Goal: Navigation & Orientation: Find specific page/section

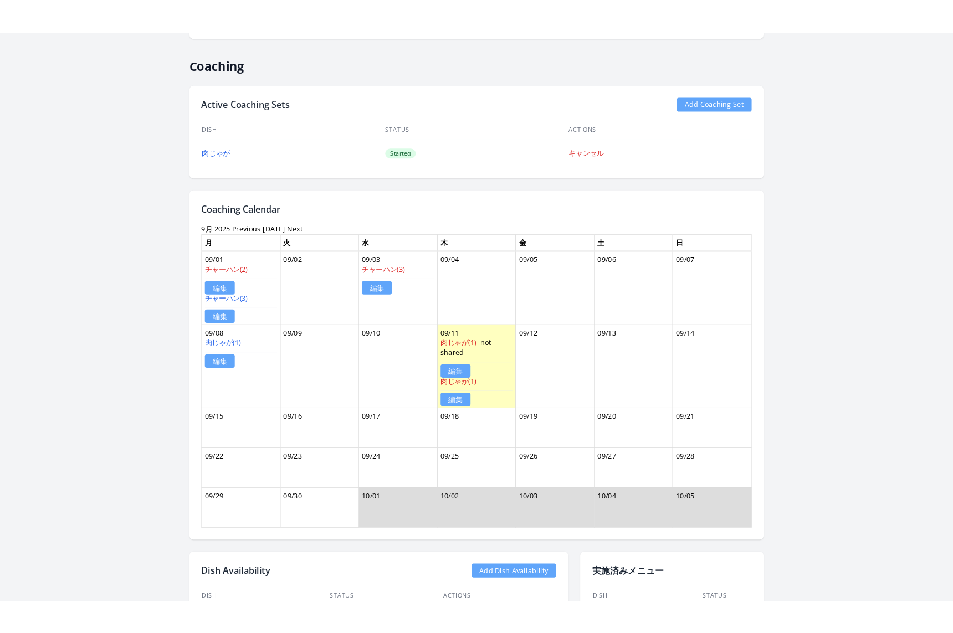
scroll to position [610, 0]
